Goal: Task Accomplishment & Management: Manage account settings

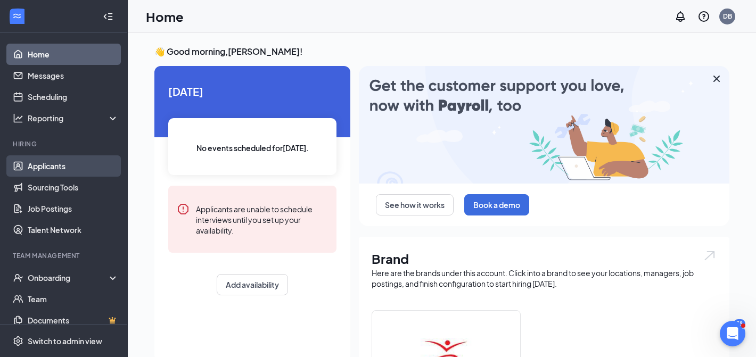
click at [56, 167] on link "Applicants" at bounding box center [73, 165] width 91 height 21
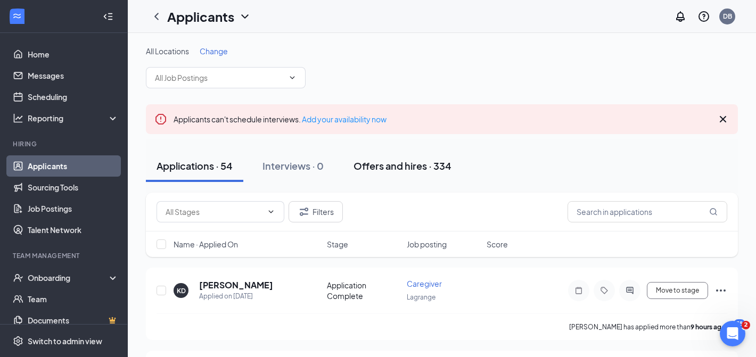
click at [400, 162] on div "Offers and hires · 334" at bounding box center [402, 165] width 98 height 13
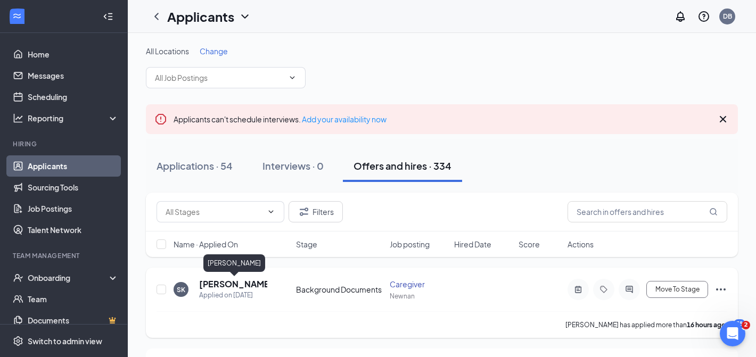
click at [225, 285] on h5 "[PERSON_NAME]" at bounding box center [233, 284] width 68 height 12
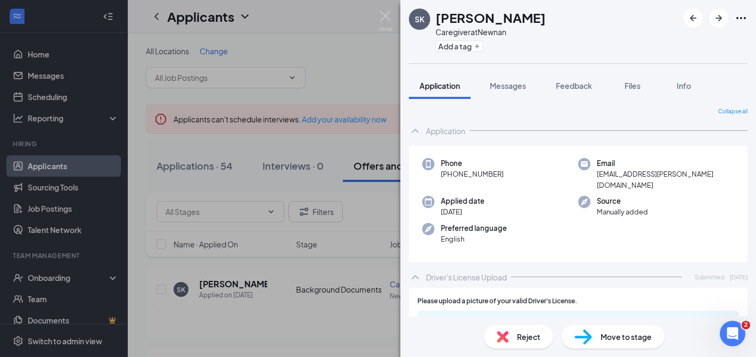
click at [269, 273] on div "SK [PERSON_NAME] Caregiver at [GEOGRAPHIC_DATA] Add a tag Application Messages …" at bounding box center [378, 178] width 756 height 357
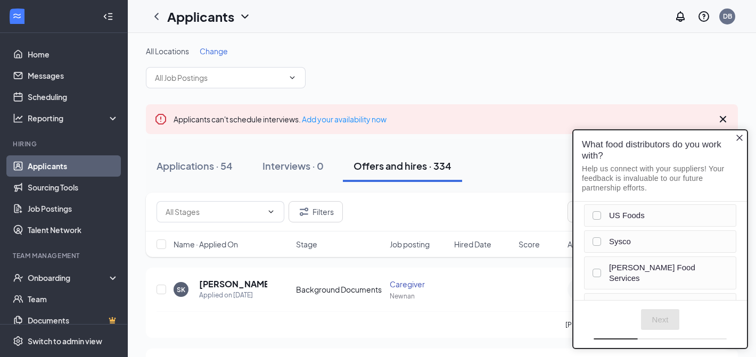
click at [739, 136] on icon "Close button" at bounding box center [739, 138] width 9 height 9
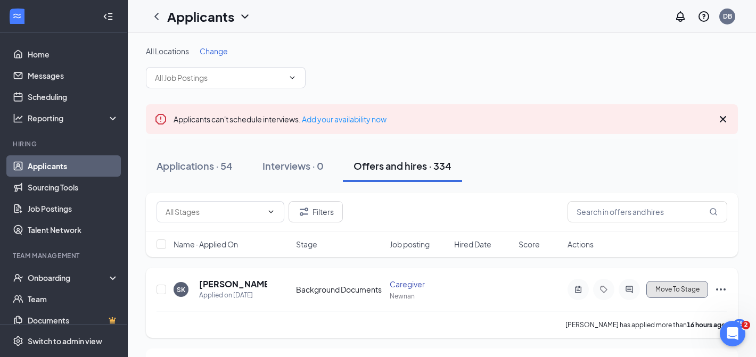
click at [665, 291] on span "Move To Stage" at bounding box center [677, 289] width 44 height 7
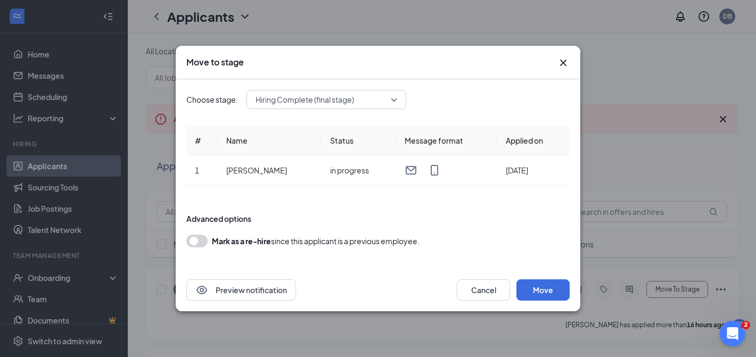
click at [395, 98] on span "Hiring Complete (final stage)" at bounding box center [326, 100] width 142 height 16
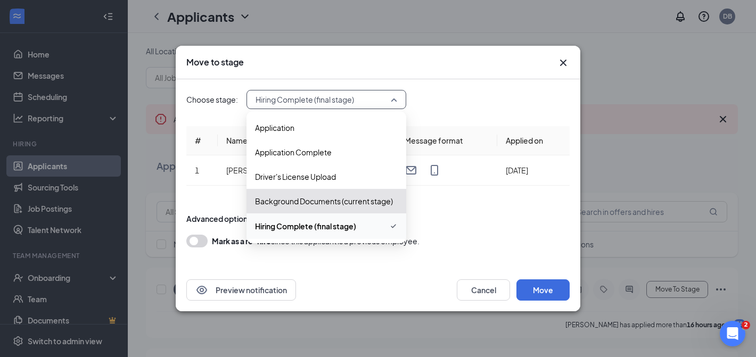
click at [313, 227] on span "Hiring Complete (final stage)" at bounding box center [305, 226] width 101 height 12
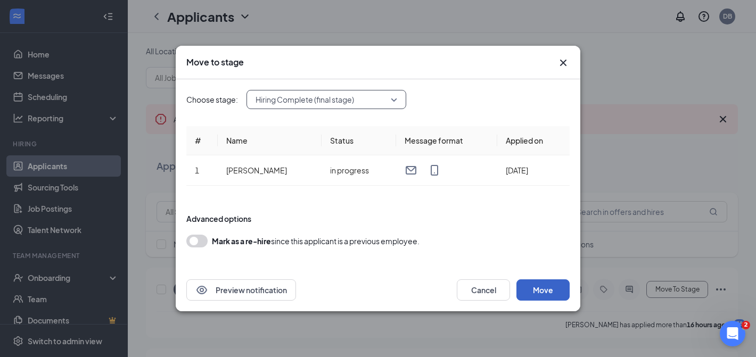
click at [537, 292] on button "Move" at bounding box center [542, 289] width 53 height 21
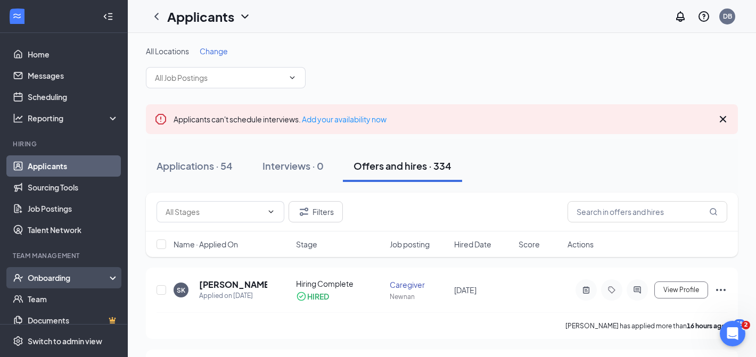
click at [114, 279] on icon at bounding box center [115, 279] width 9 height 0
click at [57, 297] on link "Overview" at bounding box center [73, 298] width 91 height 21
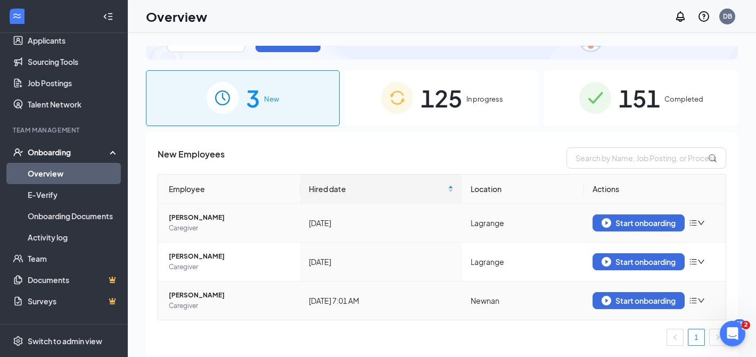
scroll to position [48, 0]
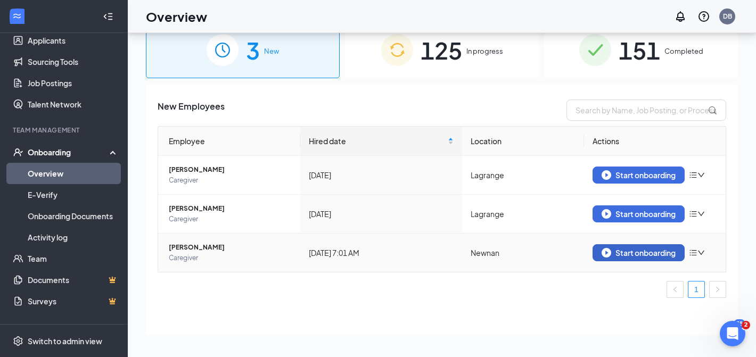
click at [639, 253] on div "Start onboarding" at bounding box center [638, 253] width 74 height 10
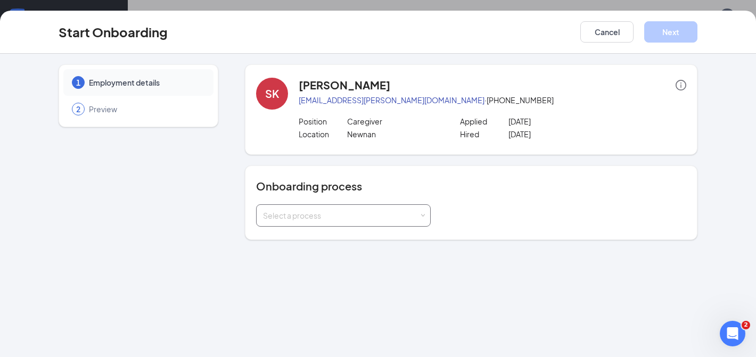
click at [425, 215] on span at bounding box center [422, 215] width 5 height 5
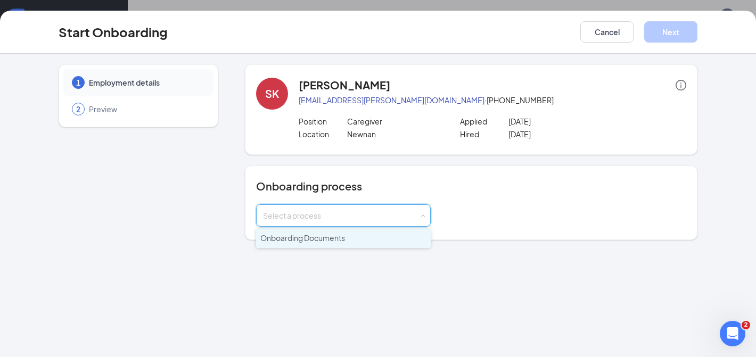
click at [320, 238] on span "Onboarding Documents" at bounding box center [302, 238] width 85 height 10
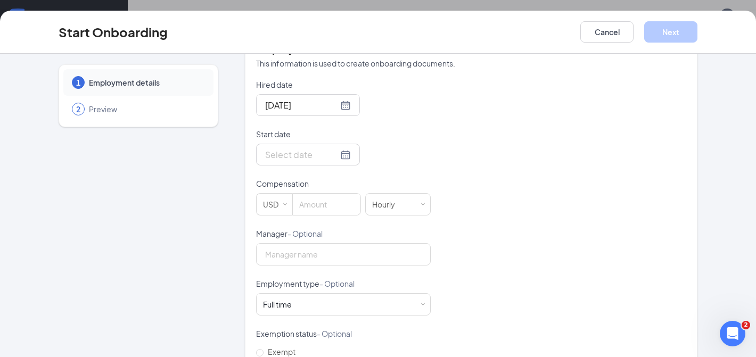
scroll to position [233, 0]
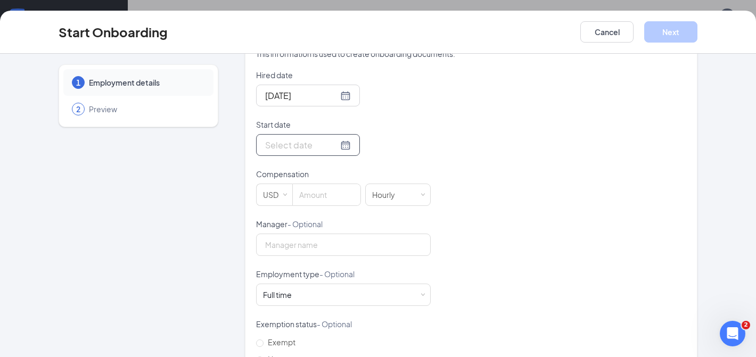
click at [332, 145] on div at bounding box center [308, 144] width 86 height 13
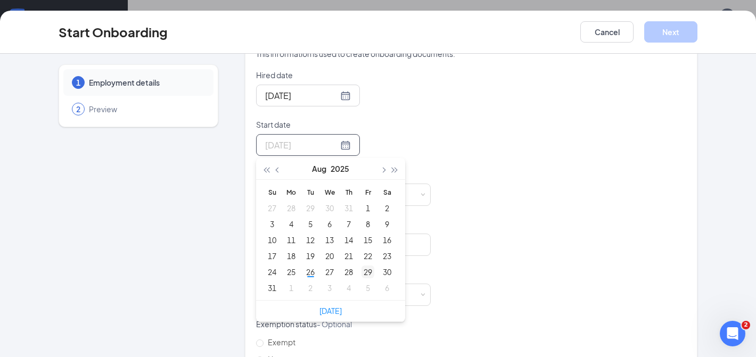
type input "[DATE]"
click at [368, 271] on div "29" at bounding box center [367, 272] width 13 height 13
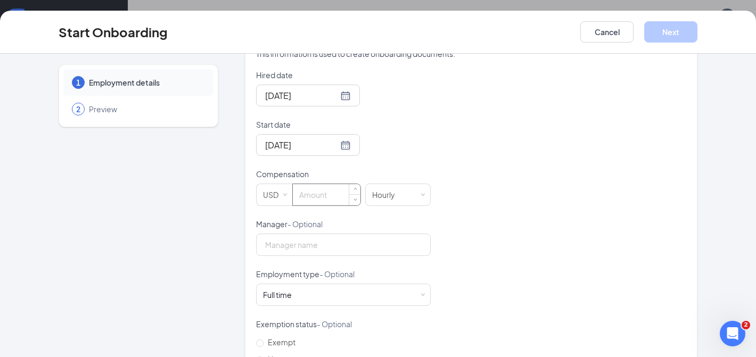
click at [318, 197] on input at bounding box center [327, 194] width 68 height 21
type input "12"
click at [295, 248] on input "Manager - Optional" at bounding box center [343, 245] width 175 height 22
type input "[PERSON_NAME]"
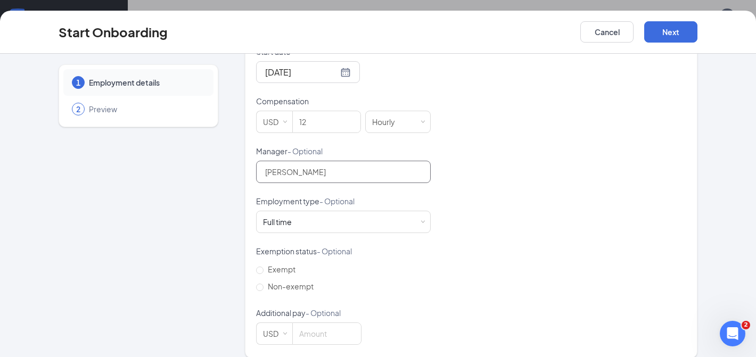
scroll to position [314, 0]
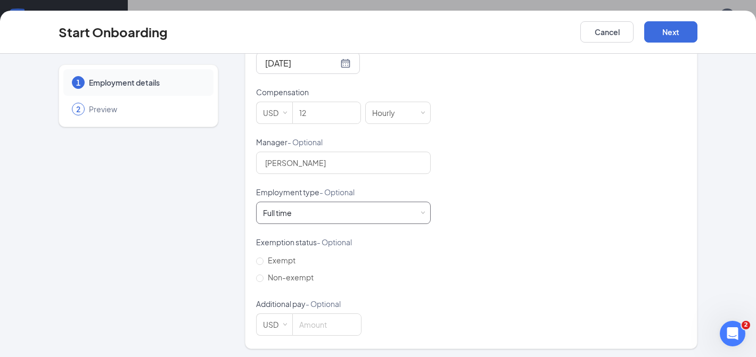
click at [324, 213] on div "Full time Works 30+ hours per week and is reasonably expected to work" at bounding box center [343, 212] width 161 height 21
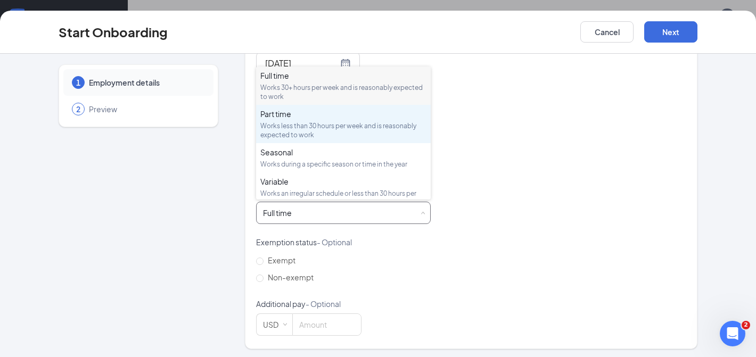
click at [278, 119] on div "Part time" at bounding box center [343, 114] width 166 height 11
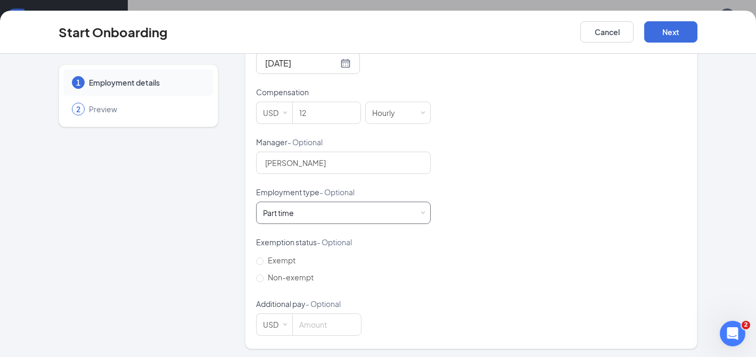
scroll to position [317, 0]
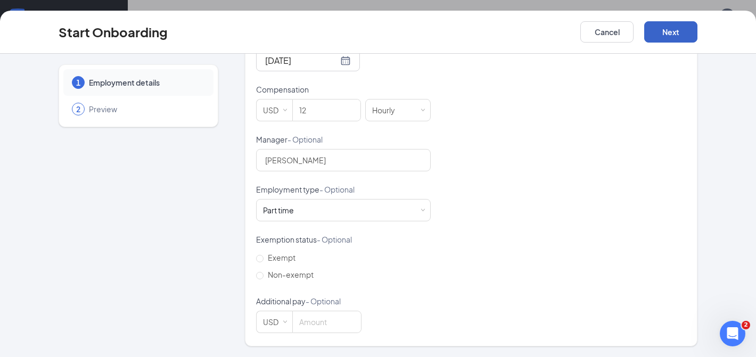
click at [669, 29] on button "Next" at bounding box center [670, 31] width 53 height 21
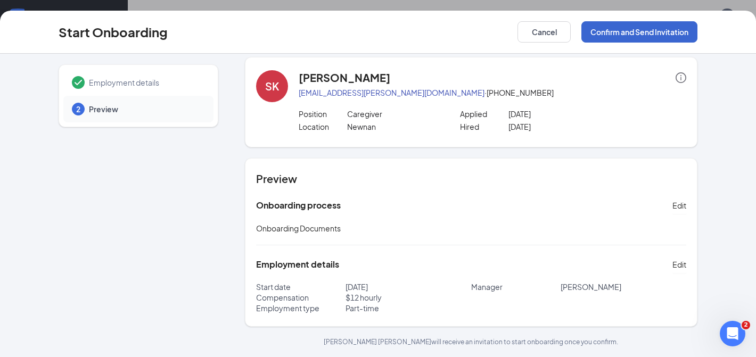
scroll to position [7, 0]
click at [535, 34] on button "Cancel" at bounding box center [543, 31] width 53 height 21
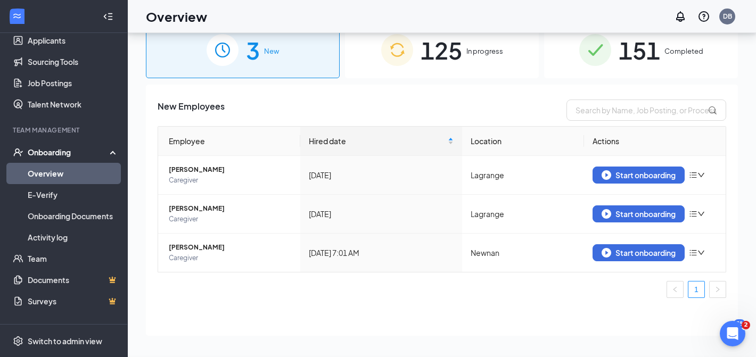
scroll to position [0, 0]
click at [193, 248] on span "[PERSON_NAME]" at bounding box center [230, 247] width 123 height 11
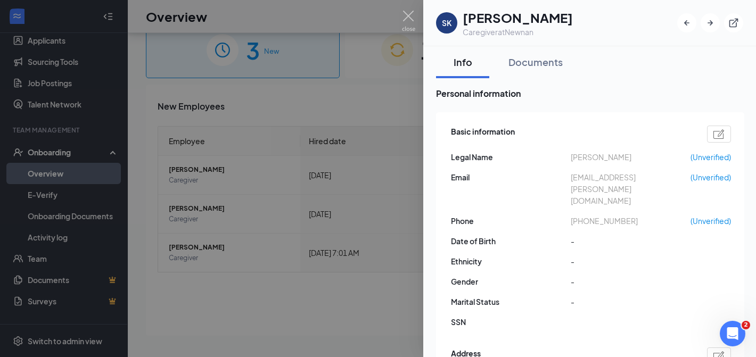
click at [227, 322] on div at bounding box center [378, 178] width 756 height 357
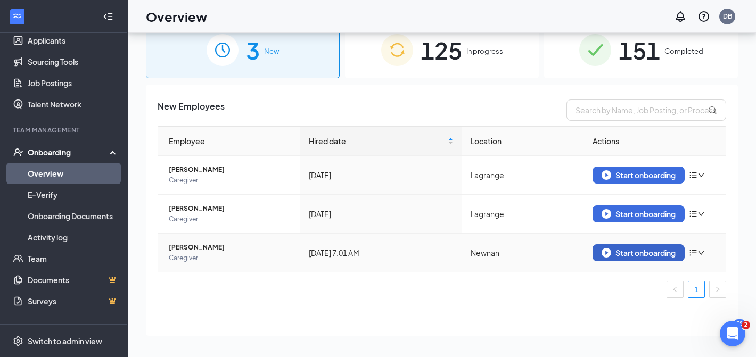
click at [632, 254] on div "Start onboarding" at bounding box center [638, 253] width 74 height 10
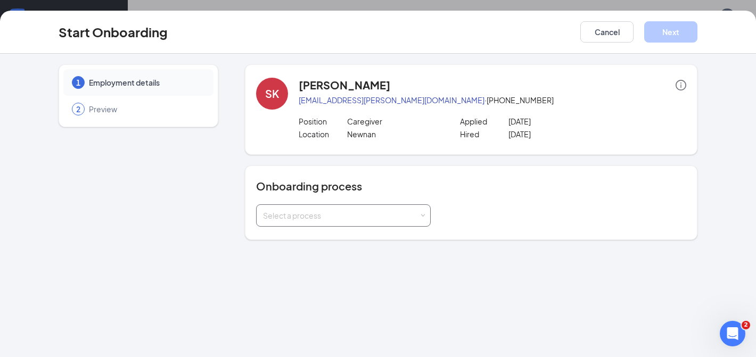
click at [420, 214] on span at bounding box center [422, 215] width 5 height 5
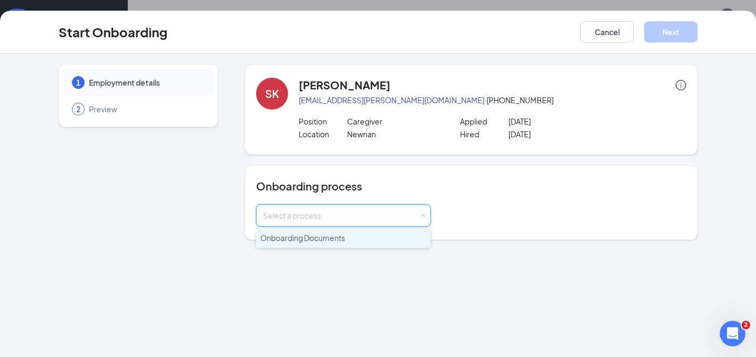
click at [297, 238] on span "Onboarding Documents" at bounding box center [302, 238] width 85 height 10
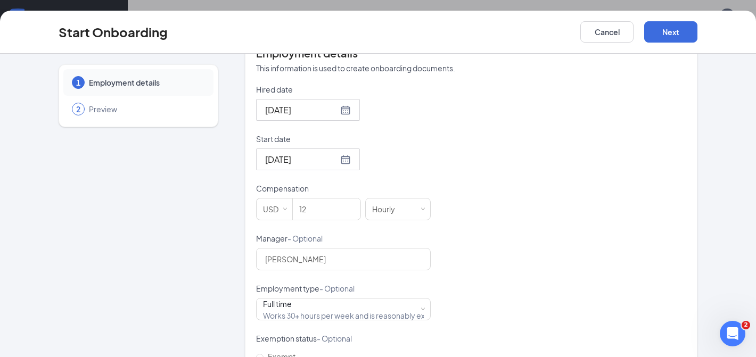
scroll to position [224, 0]
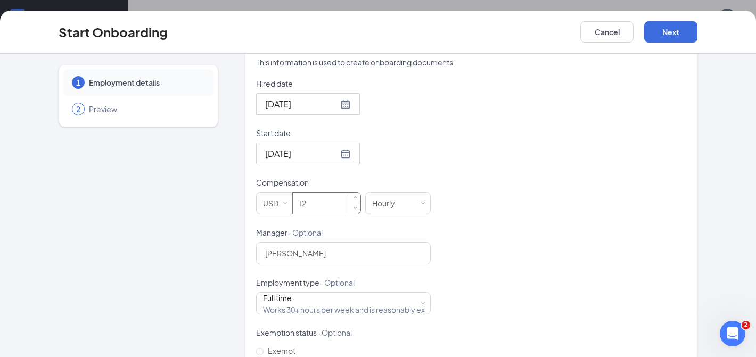
click at [308, 203] on input "12" at bounding box center [327, 203] width 68 height 21
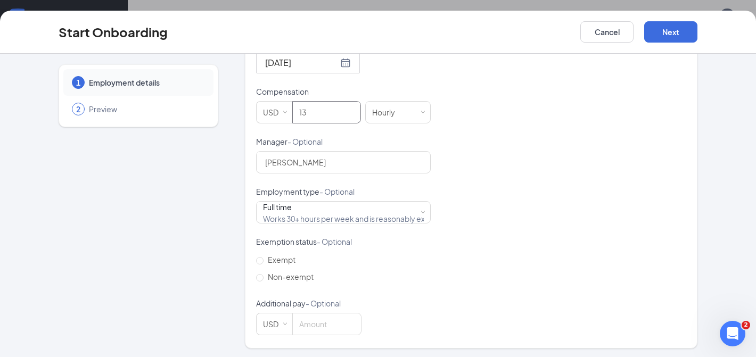
scroll to position [317, 0]
type input "13"
click at [312, 212] on div "Full time Works 30+ hours per week and is reasonably expected to work" at bounding box center [343, 210] width 161 height 21
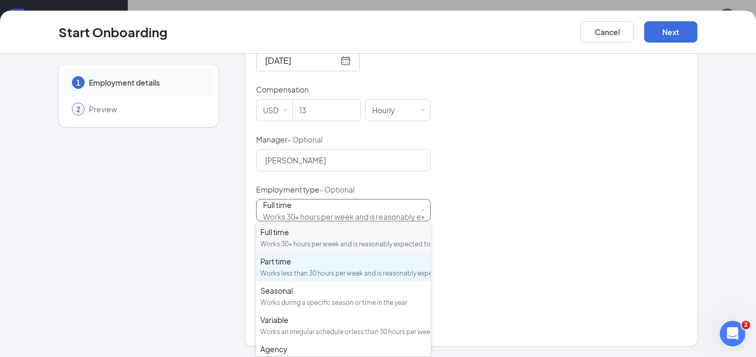
click at [277, 267] on div "Part time" at bounding box center [343, 261] width 166 height 11
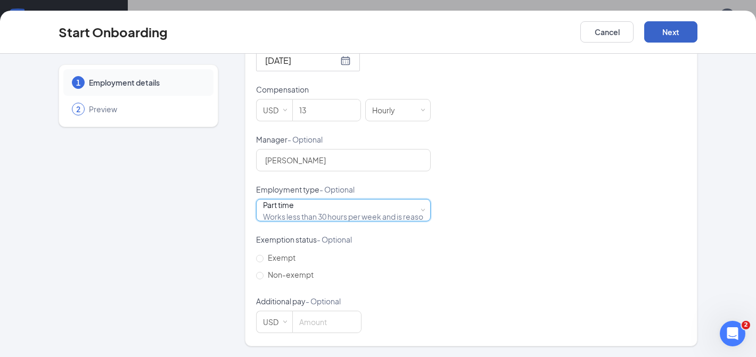
click at [669, 29] on button "Next" at bounding box center [670, 31] width 53 height 21
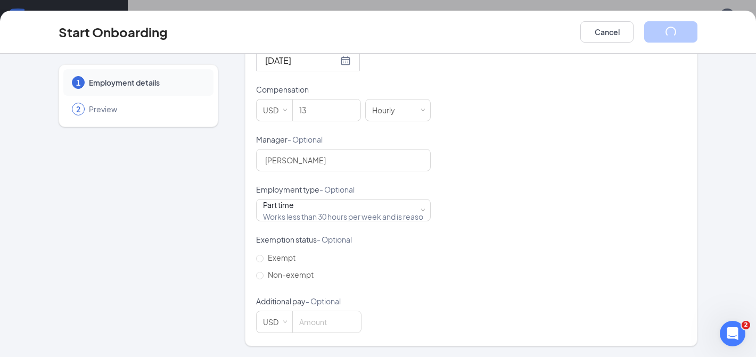
scroll to position [7, 0]
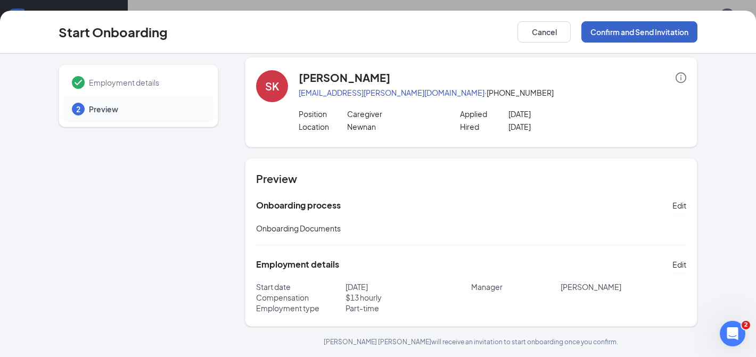
click at [612, 29] on button "Confirm and Send Invitation" at bounding box center [639, 31] width 116 height 21
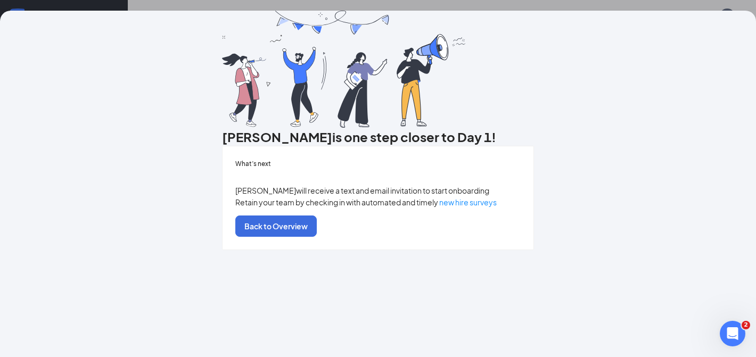
scroll to position [65, 0]
click at [317, 237] on button "Back to Overview" at bounding box center [275, 226] width 81 height 21
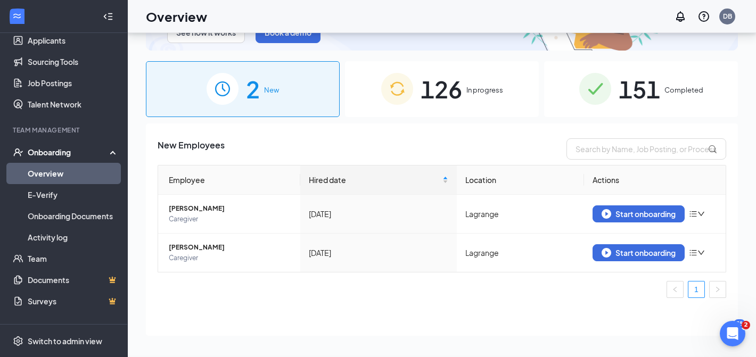
scroll to position [0, 0]
click at [184, 248] on span "[PERSON_NAME]" at bounding box center [230, 247] width 123 height 11
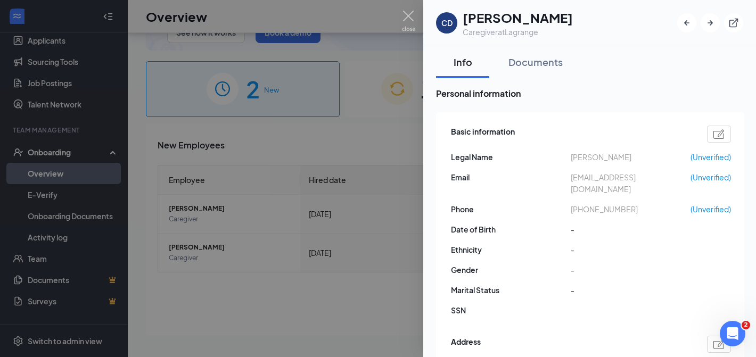
click at [268, 305] on div at bounding box center [378, 178] width 756 height 357
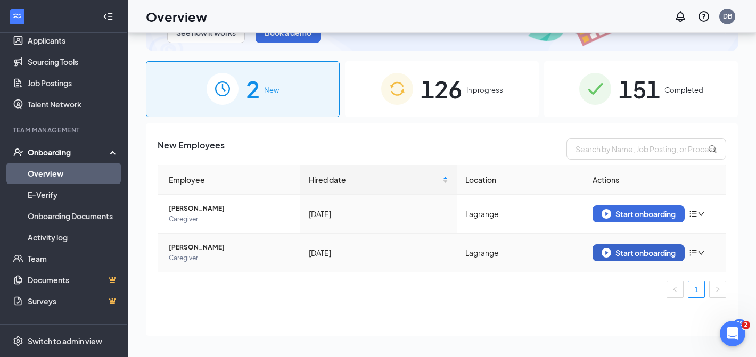
click at [635, 254] on div "Start onboarding" at bounding box center [638, 253] width 74 height 10
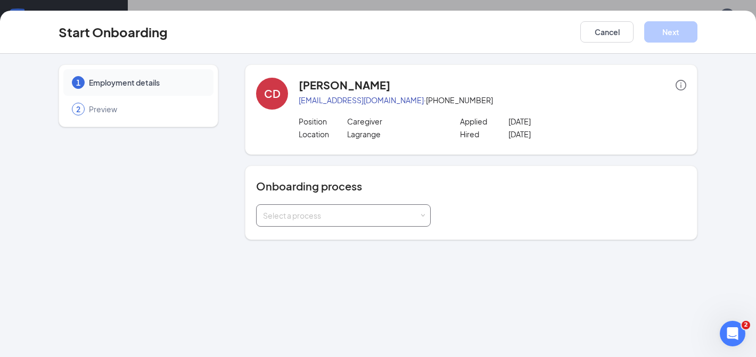
click at [425, 214] on span at bounding box center [422, 215] width 5 height 5
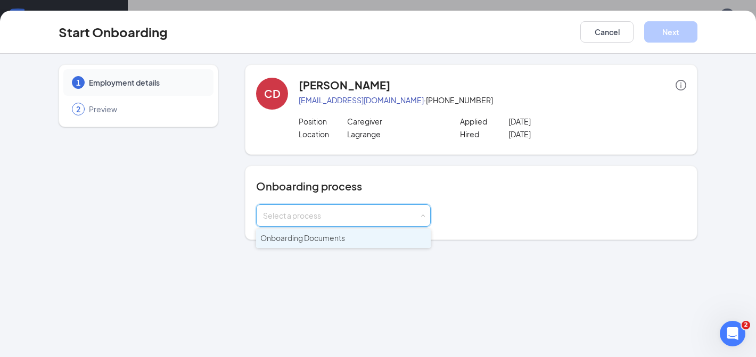
click at [304, 239] on span "Onboarding Documents" at bounding box center [302, 238] width 85 height 10
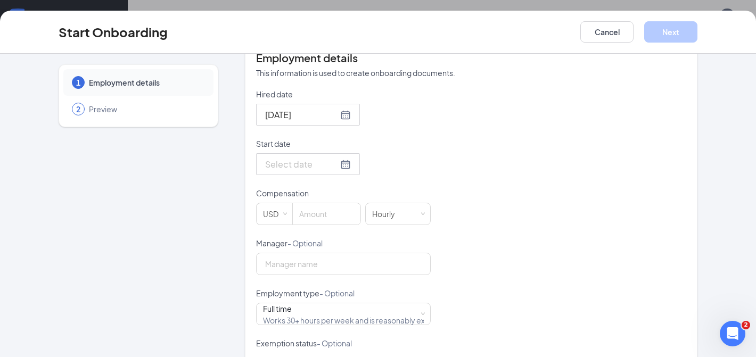
scroll to position [225, 0]
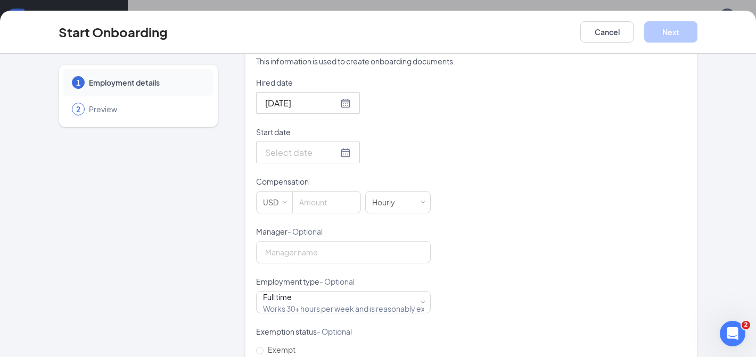
click at [293, 151] on input "Start date" at bounding box center [301, 152] width 73 height 13
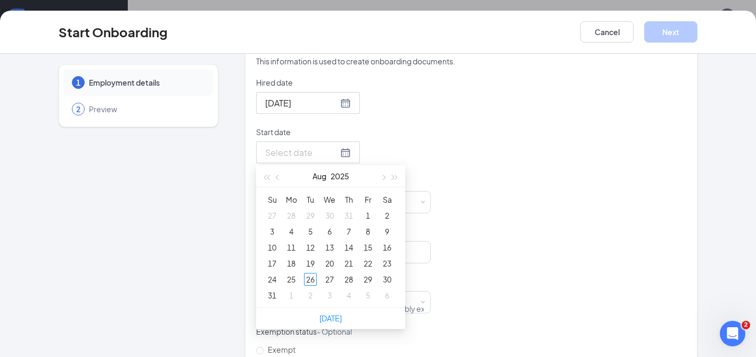
scroll to position [239, 0]
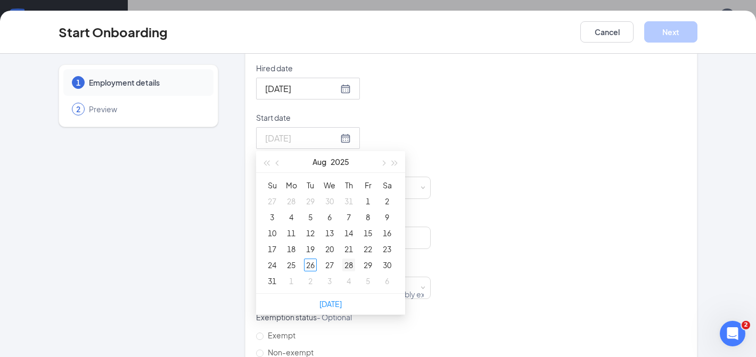
type input "[DATE]"
click at [350, 267] on div "28" at bounding box center [348, 265] width 13 height 13
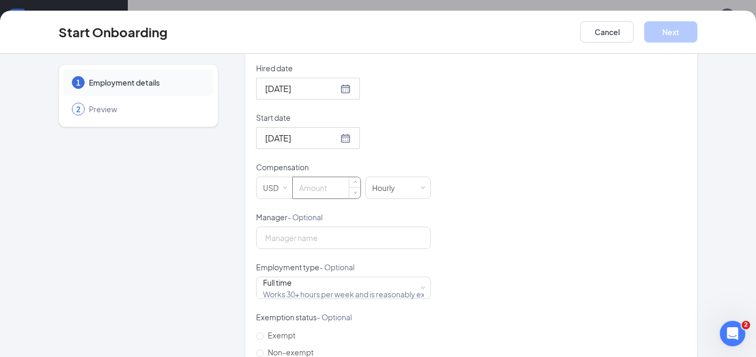
click at [316, 188] on input at bounding box center [327, 187] width 68 height 21
type input "11"
click at [309, 243] on input "Manager - Optional" at bounding box center [343, 238] width 175 height 22
type input "[PERSON_NAME]"
click at [300, 290] on div "Full time Works 30+ hours per week and is reasonably expected to work" at bounding box center [343, 287] width 161 height 21
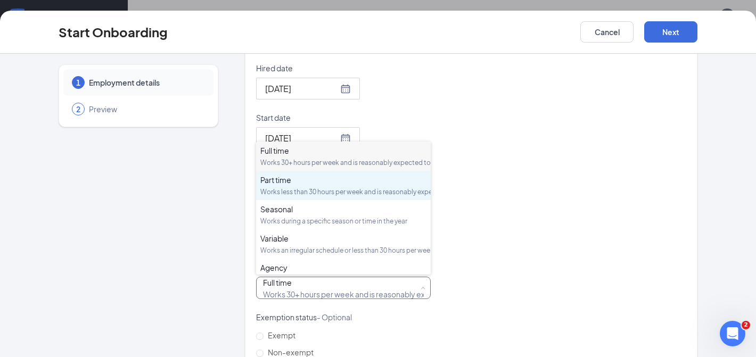
click at [285, 185] on div "Part time" at bounding box center [343, 180] width 166 height 11
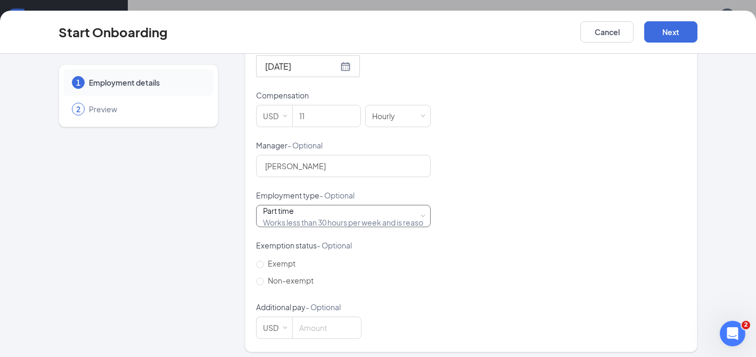
scroll to position [317, 0]
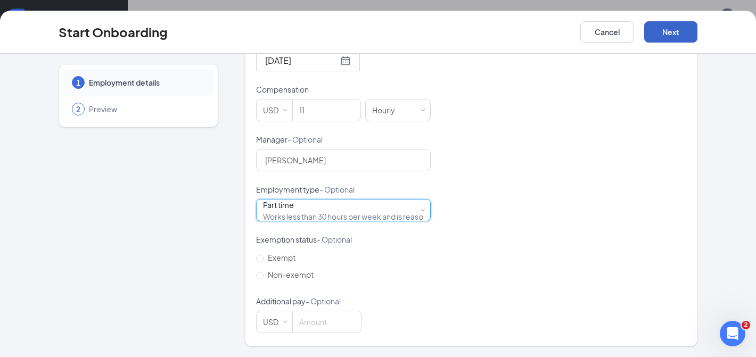
click at [666, 32] on button "Next" at bounding box center [670, 31] width 53 height 21
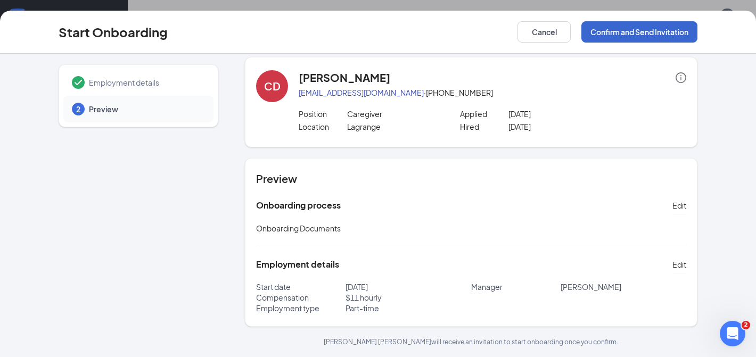
scroll to position [7, 0]
click at [633, 30] on button "Confirm and Send Invitation" at bounding box center [639, 31] width 116 height 21
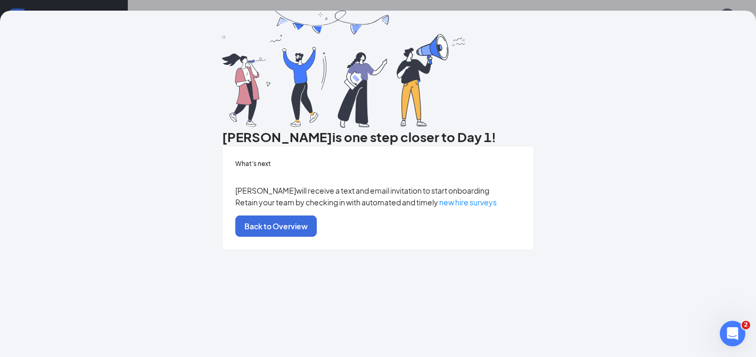
scroll to position [65, 0]
click at [317, 237] on button "Back to Overview" at bounding box center [275, 226] width 81 height 21
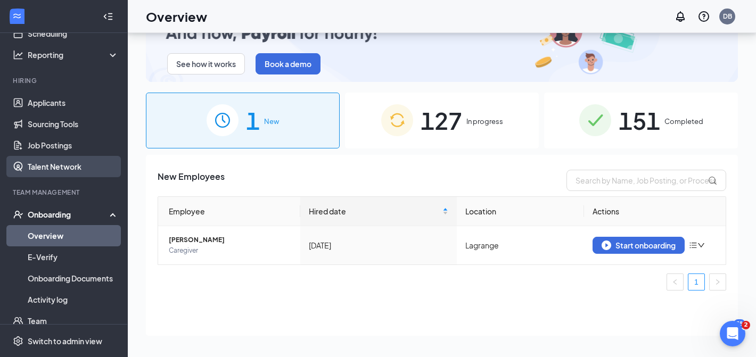
scroll to position [62, 0]
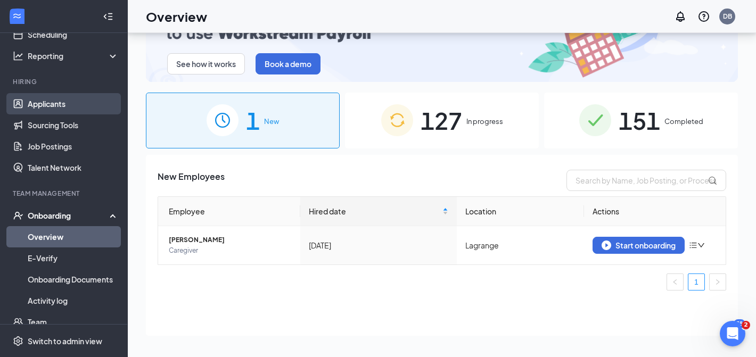
click at [50, 102] on link "Applicants" at bounding box center [73, 103] width 91 height 21
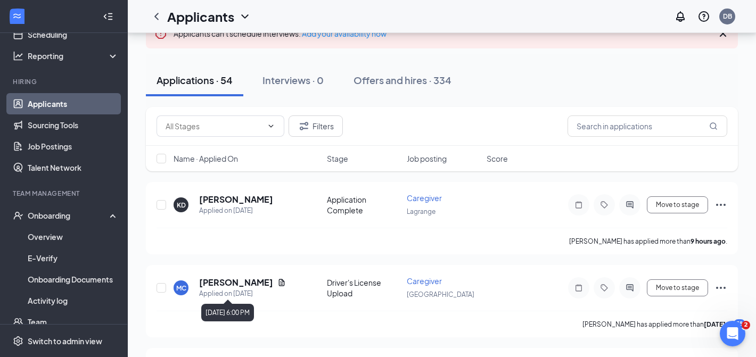
scroll to position [74, 0]
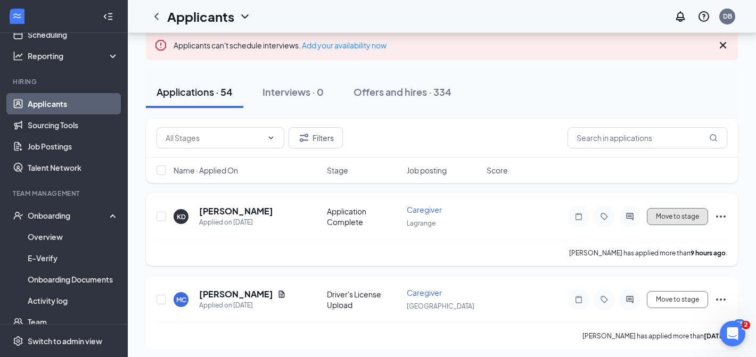
click at [666, 217] on button "Move to stage" at bounding box center [677, 216] width 61 height 17
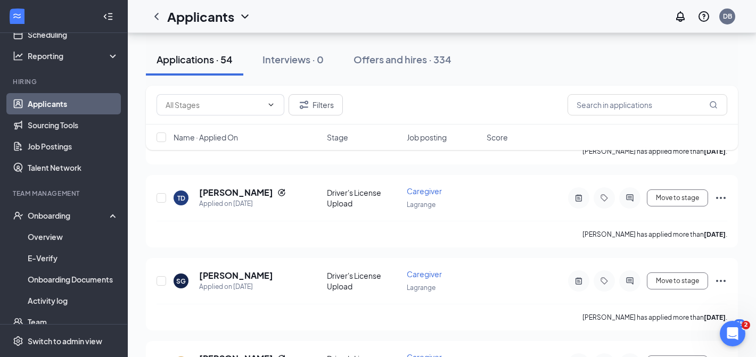
scroll to position [0, 0]
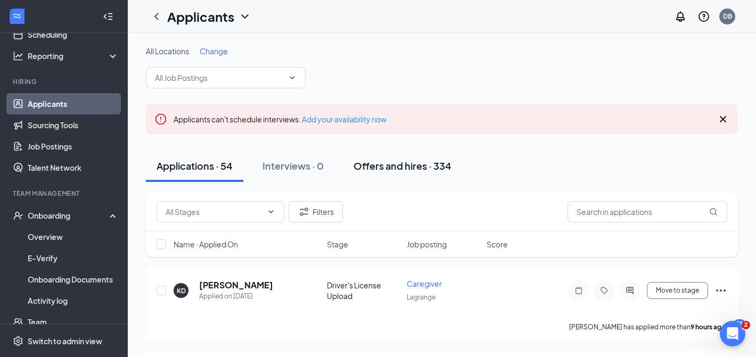
click at [381, 166] on div "Offers and hires · 334" at bounding box center [402, 165] width 98 height 13
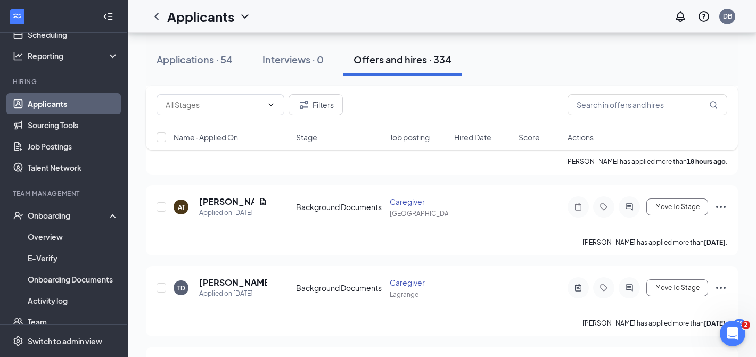
scroll to position [253, 0]
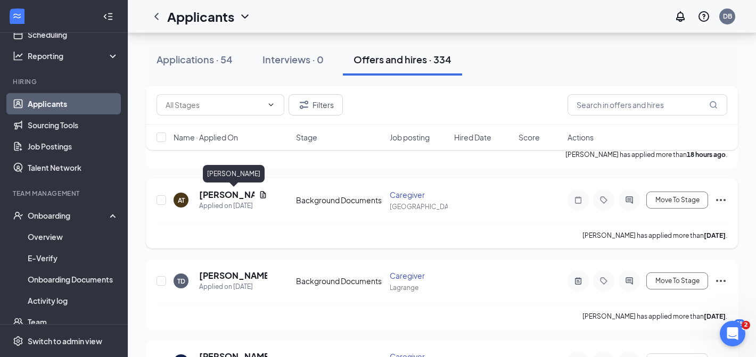
click at [213, 195] on h5 "[PERSON_NAME]" at bounding box center [226, 195] width 55 height 12
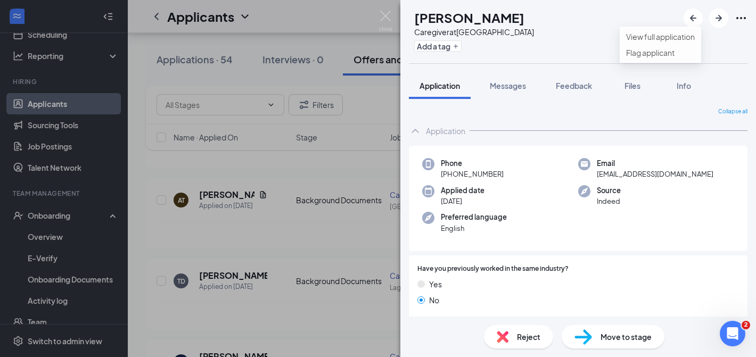
click at [740, 19] on icon "Ellipses" at bounding box center [741, 18] width 10 height 2
click at [674, 43] on link "View full application" at bounding box center [660, 37] width 69 height 12
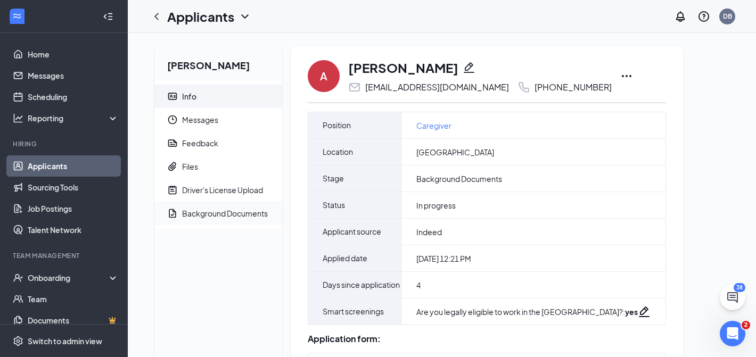
click at [231, 212] on div "Background Documents" at bounding box center [225, 213] width 86 height 11
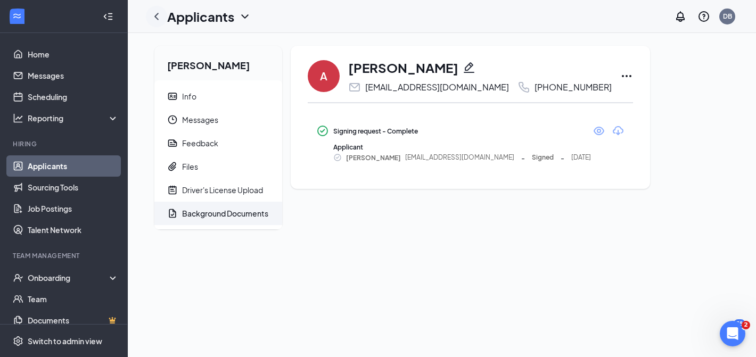
click at [157, 15] on icon "ChevronLeft" at bounding box center [156, 16] width 13 height 13
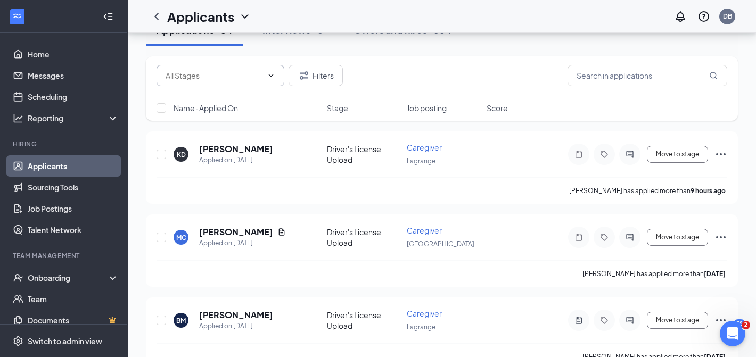
scroll to position [72, 0]
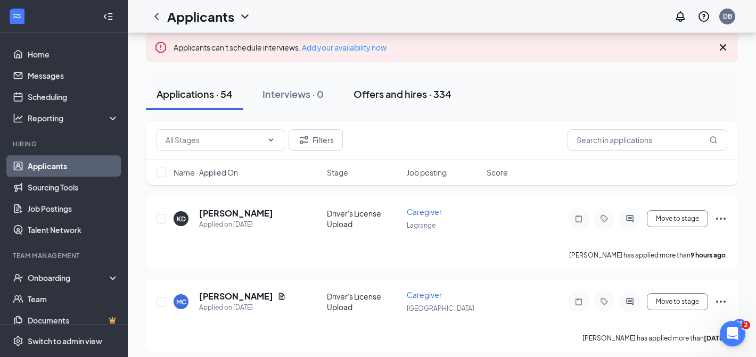
click at [385, 94] on div "Offers and hires · 334" at bounding box center [402, 93] width 98 height 13
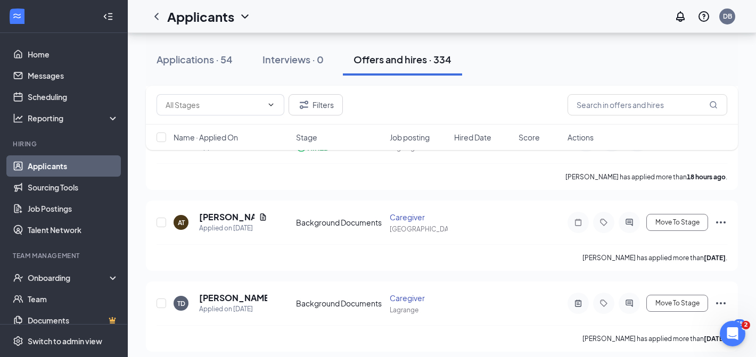
scroll to position [243, 0]
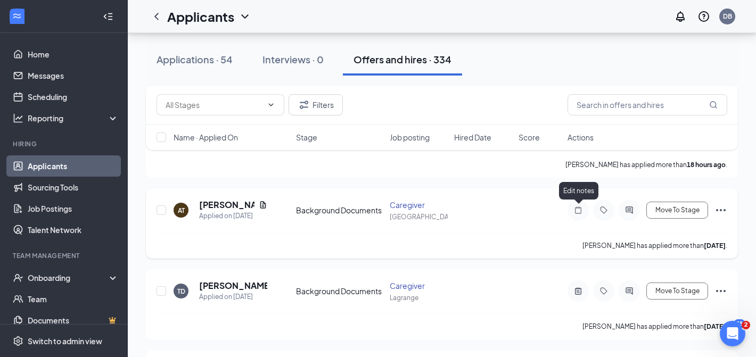
click at [578, 210] on icon "Note" at bounding box center [577, 210] width 13 height 9
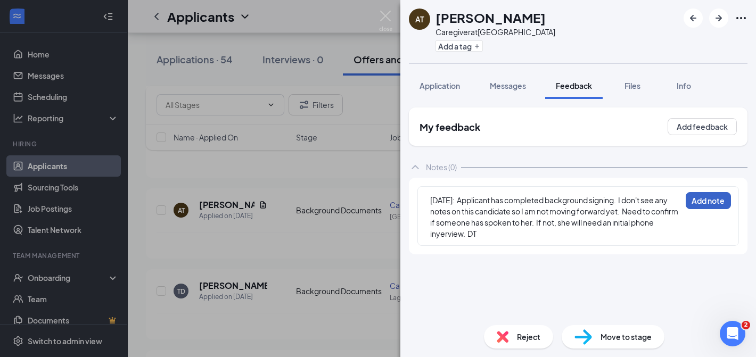
click at [703, 200] on button "Add note" at bounding box center [707, 200] width 45 height 17
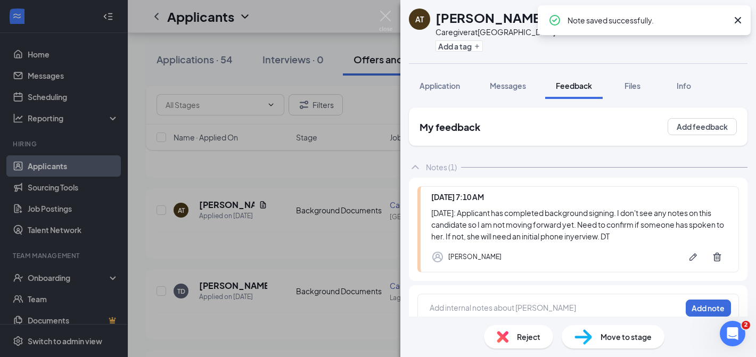
click at [297, 263] on div "AT Ashley Torres Caregiver at Peachtree City Add a tag Application Messages Fee…" at bounding box center [378, 178] width 756 height 357
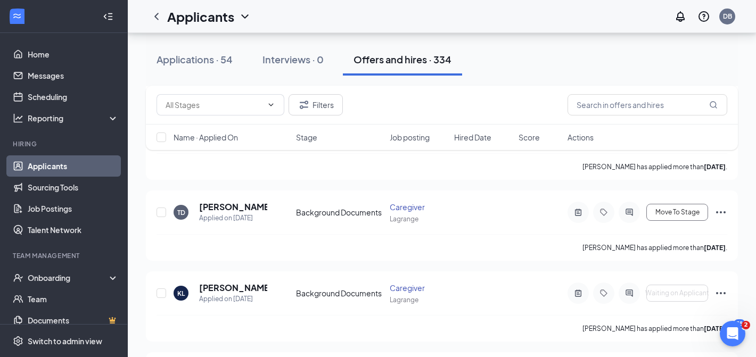
scroll to position [324, 0]
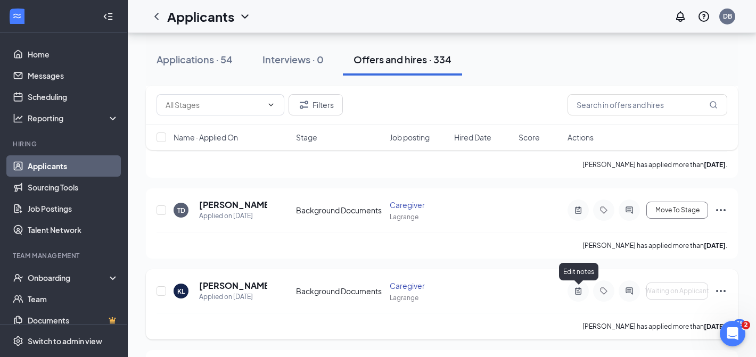
click at [578, 292] on icon "ActiveNote" at bounding box center [578, 290] width 6 height 7
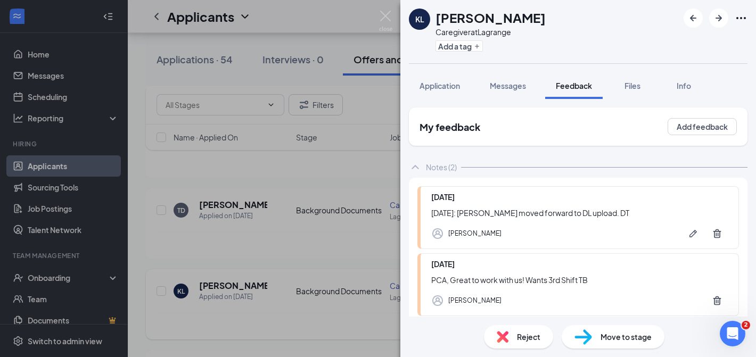
scroll to position [58, 0]
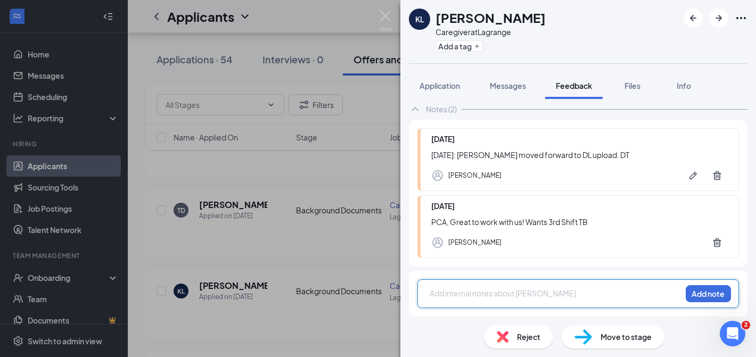
click at [280, 275] on div "KL Kendrra Lowe Caregiver at Lagrange Add a tag Application Messages Feedback F…" at bounding box center [378, 178] width 756 height 357
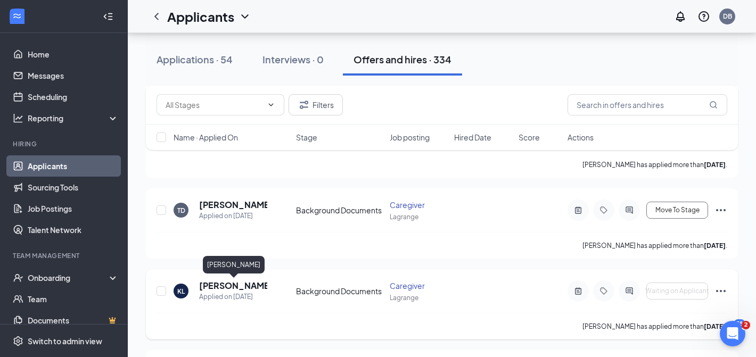
click at [230, 287] on h5 "[PERSON_NAME]" at bounding box center [233, 286] width 68 height 12
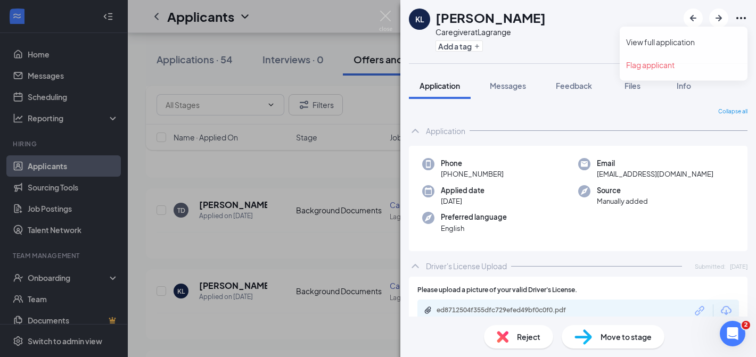
click at [743, 19] on icon "Ellipses" at bounding box center [740, 18] width 13 height 13
click at [670, 42] on link "View full application" at bounding box center [683, 42] width 115 height 11
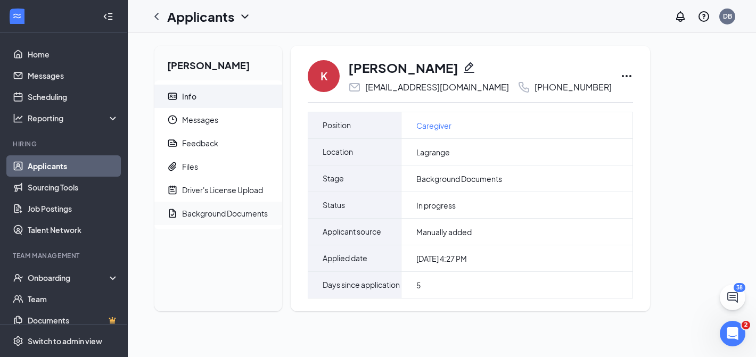
click at [203, 213] on div "Background Documents" at bounding box center [225, 213] width 86 height 11
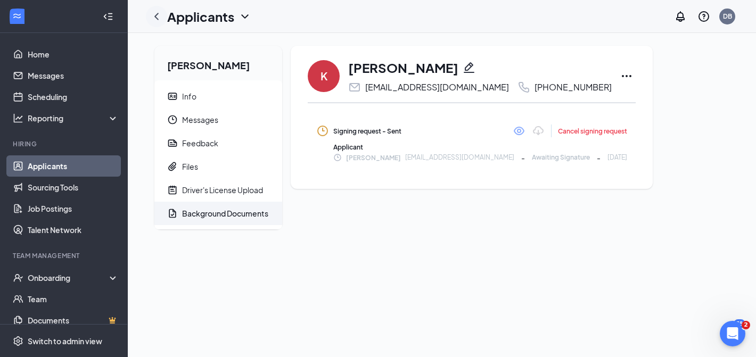
click at [156, 17] on icon "ChevronLeft" at bounding box center [156, 16] width 13 height 13
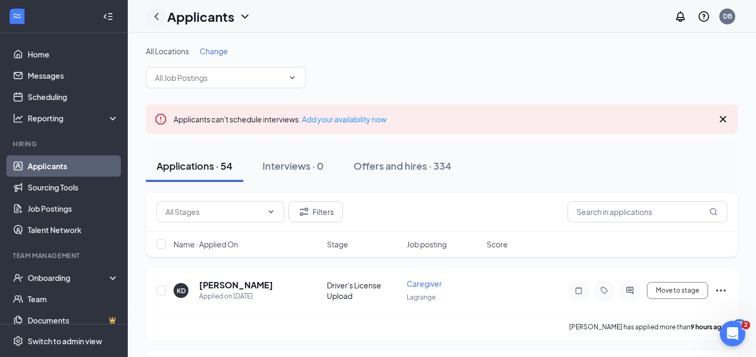
click at [156, 18] on icon "ChevronLeft" at bounding box center [156, 16] width 4 height 7
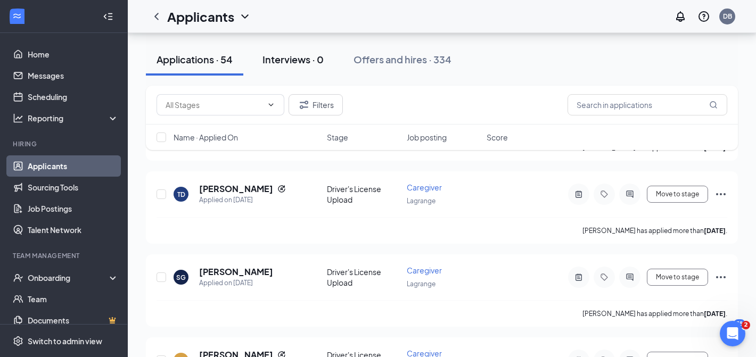
scroll to position [356, 0]
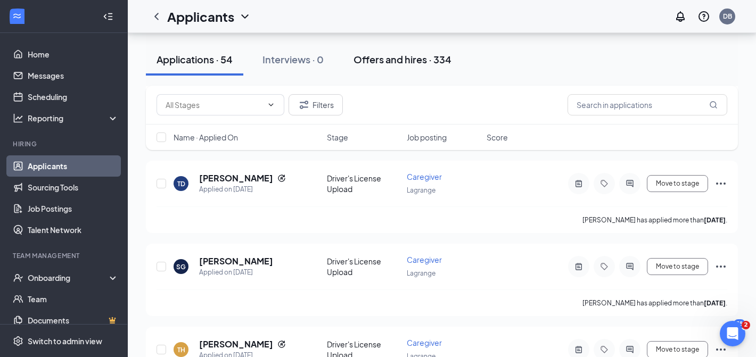
click at [375, 59] on div "Offers and hires · 334" at bounding box center [402, 59] width 98 height 13
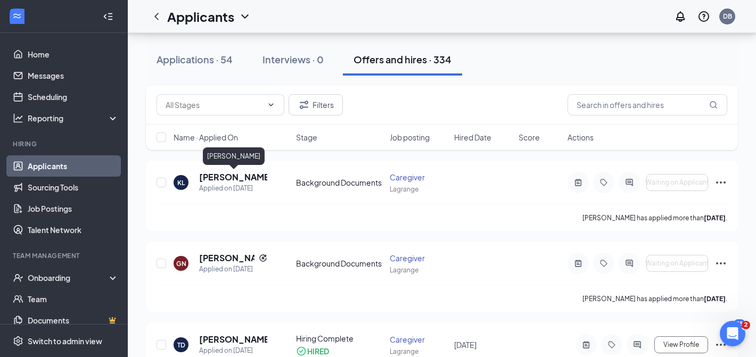
scroll to position [464, 0]
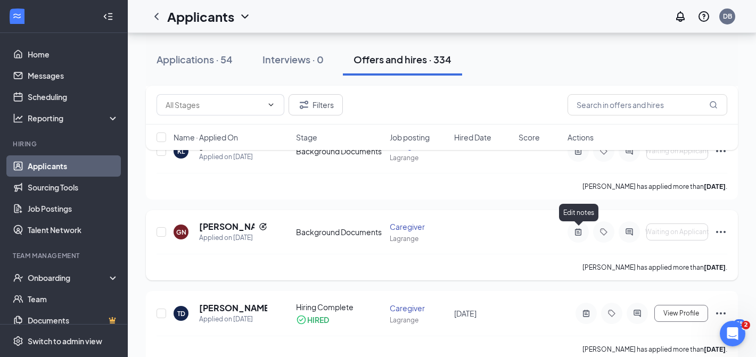
click at [578, 233] on icon "ActiveNote" at bounding box center [578, 231] width 6 height 7
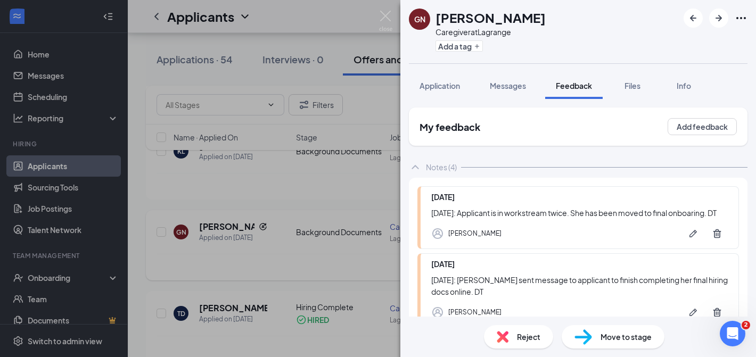
scroll to position [204, 0]
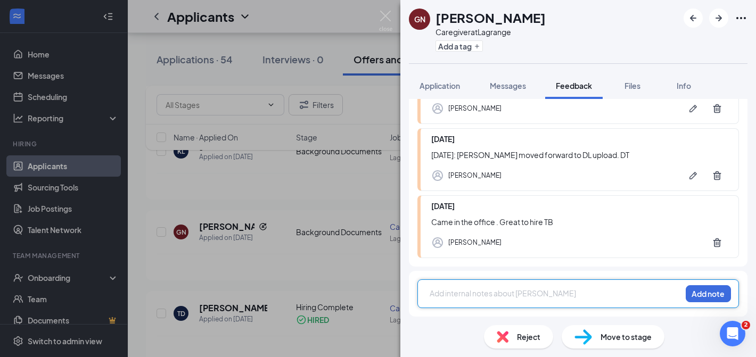
click at [250, 286] on div "GN GABRIELLE NIXON Caregiver at Lagrange Add a tag Application Messages Feedbac…" at bounding box center [378, 178] width 756 height 357
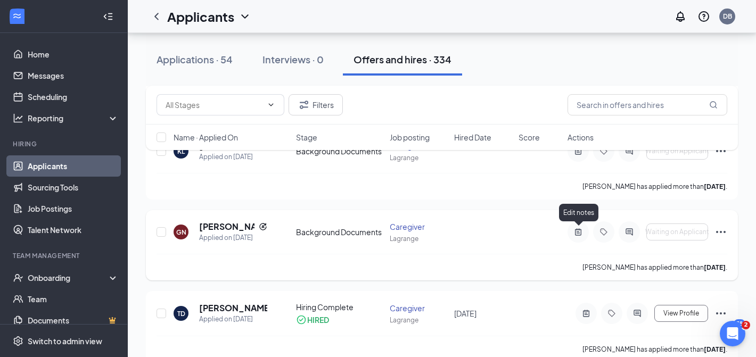
click at [578, 233] on icon "ActiveNote" at bounding box center [578, 231] width 6 height 7
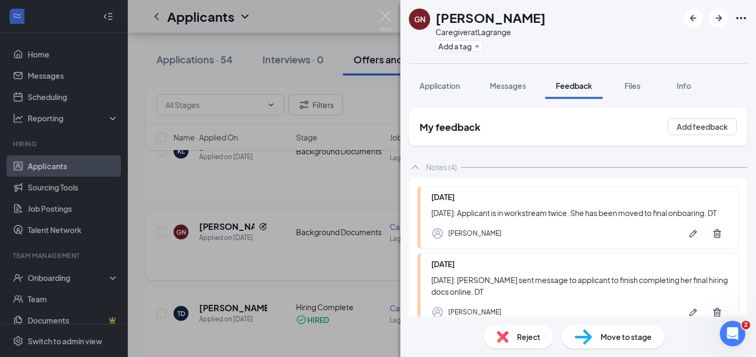
scroll to position [204, 0]
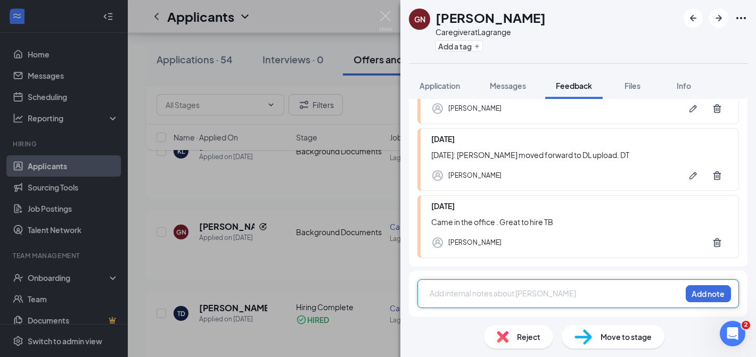
click at [283, 287] on div "GN GABRIELLE NIXON Caregiver at Lagrange Add a tag Application Messages Feedbac…" at bounding box center [378, 178] width 756 height 357
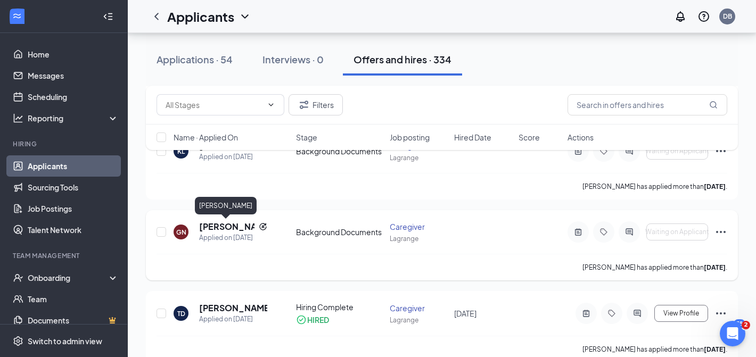
click at [223, 226] on h5 "[PERSON_NAME]" at bounding box center [226, 227] width 55 height 12
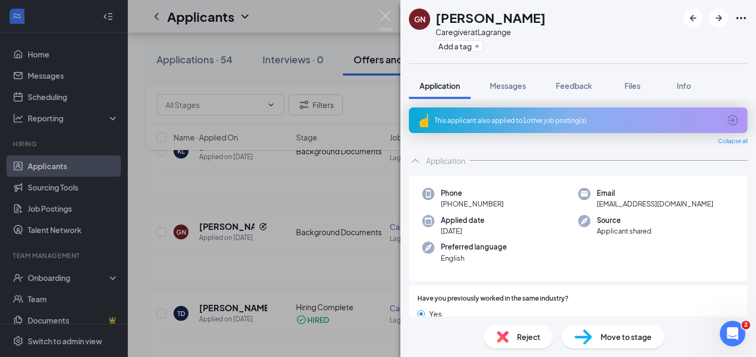
click at [741, 18] on icon "Ellipses" at bounding box center [741, 18] width 10 height 2
click at [646, 45] on link "View full application" at bounding box center [683, 42] width 115 height 11
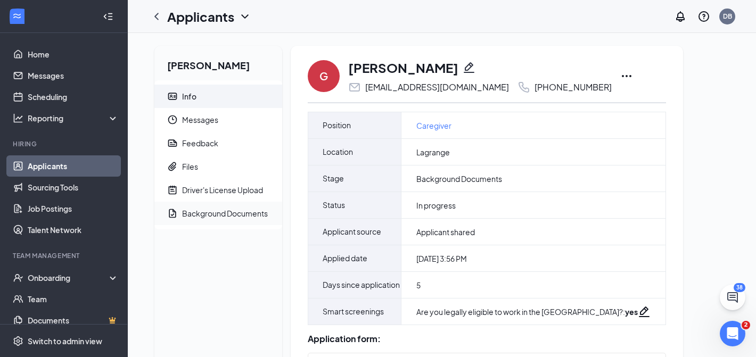
click at [204, 215] on div "Background Documents" at bounding box center [225, 213] width 86 height 11
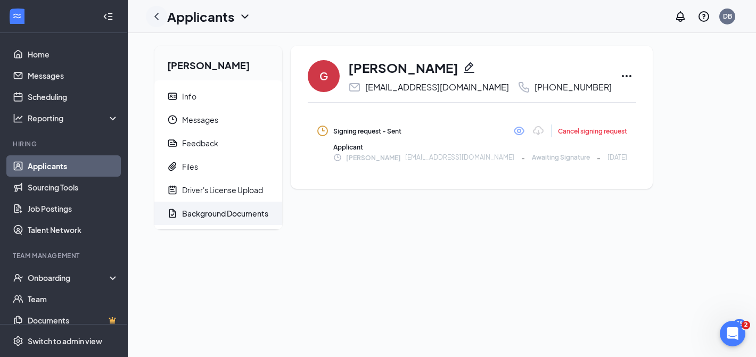
click at [157, 14] on icon "ChevronLeft" at bounding box center [156, 16] width 4 height 7
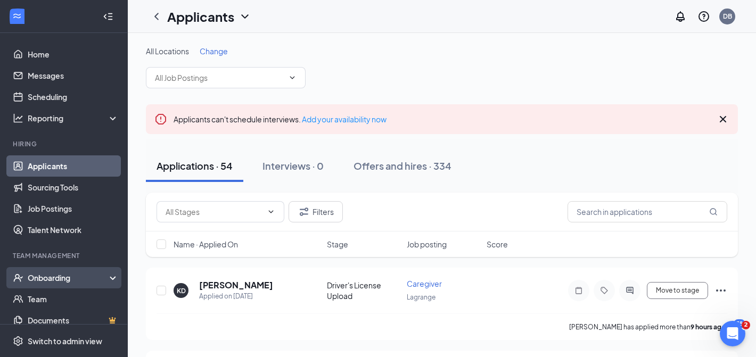
click at [113, 276] on div "Onboarding" at bounding box center [64, 277] width 128 height 21
click at [47, 299] on link "Overview" at bounding box center [73, 298] width 91 height 21
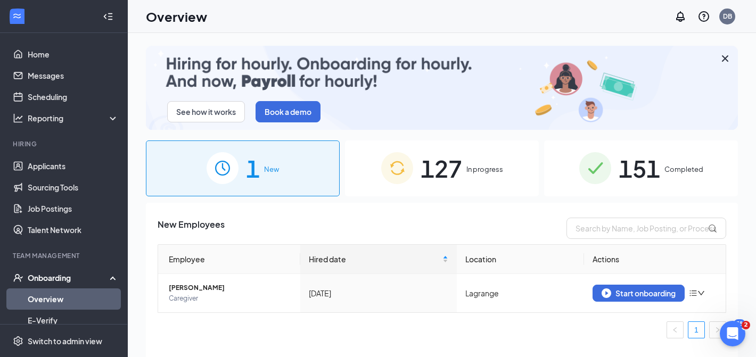
click at [504, 177] on div "127 In progress" at bounding box center [442, 168] width 194 height 56
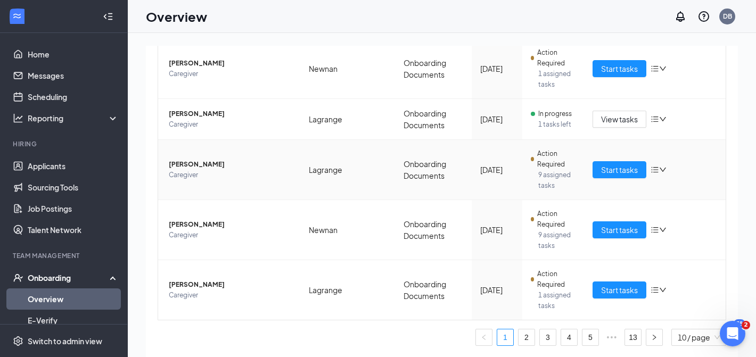
scroll to position [48, 0]
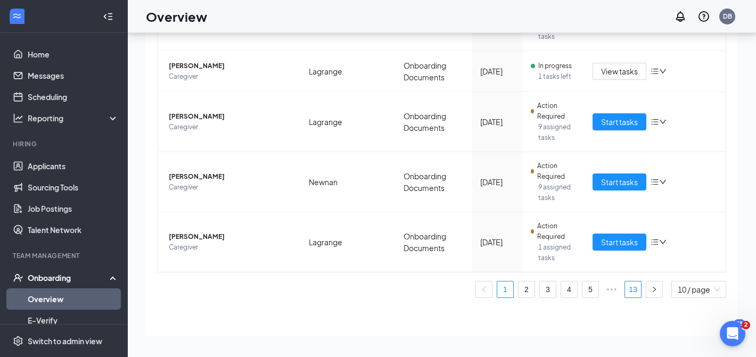
click at [631, 289] on link "13" at bounding box center [633, 289] width 16 height 16
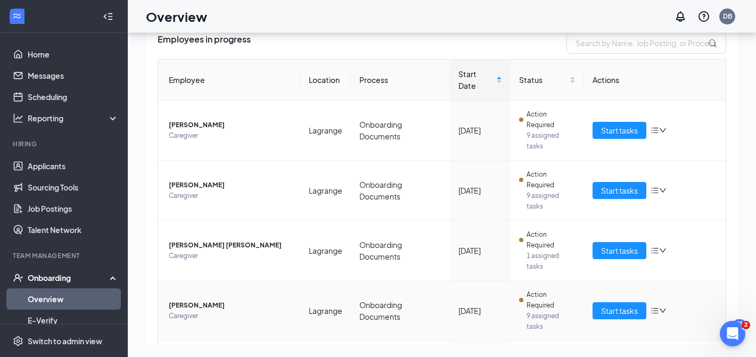
scroll to position [138, 0]
